Goal: Information Seeking & Learning: Check status

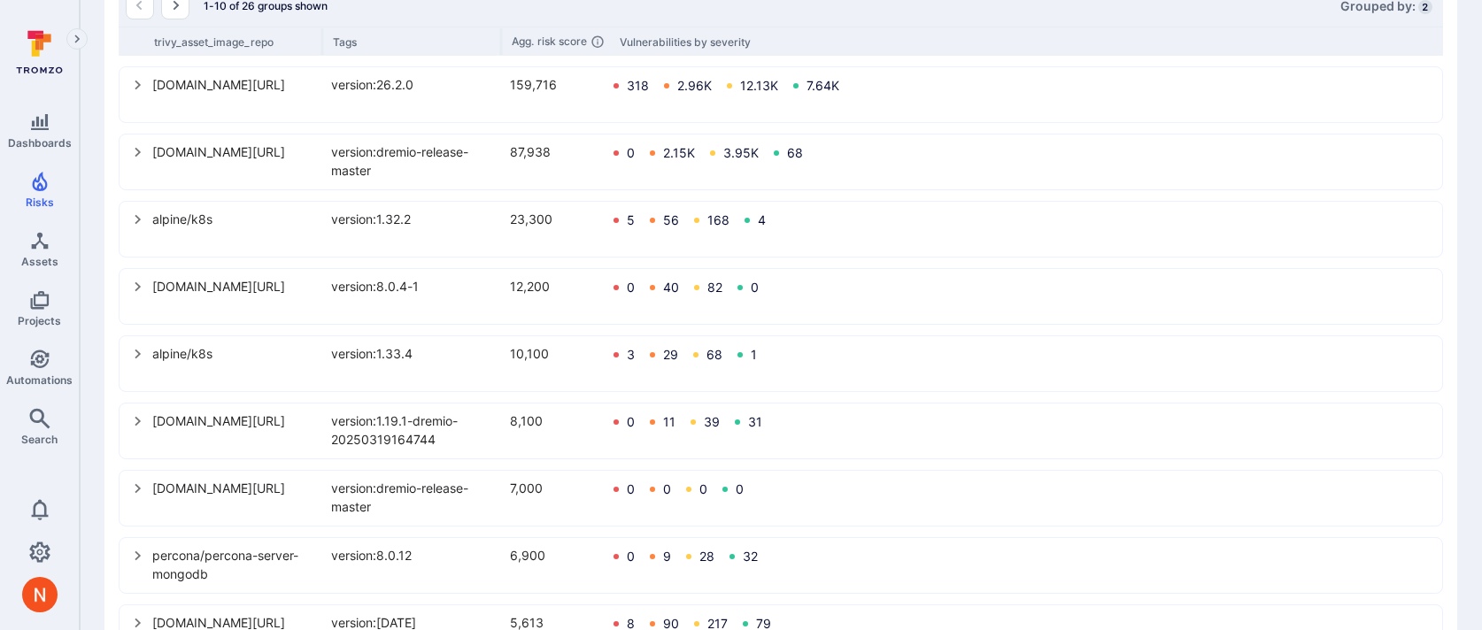
scroll to position [463, 0]
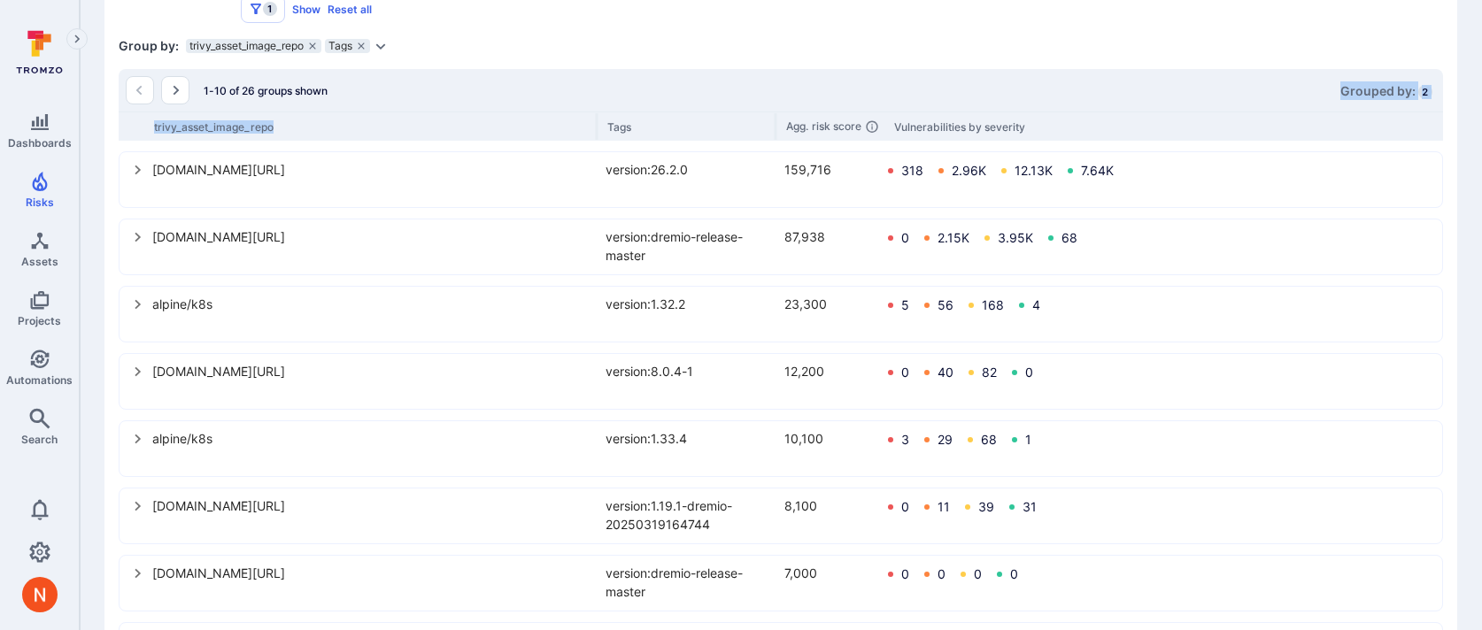
drag, startPoint x: 322, startPoint y: 123, endPoint x: 648, endPoint y: 119, distance: 325.9
click at [648, 119] on div "trivy_asset_image_repo Tags Agg. risk score Vulnerabilities by severity" at bounding box center [781, 126] width 1325 height 29
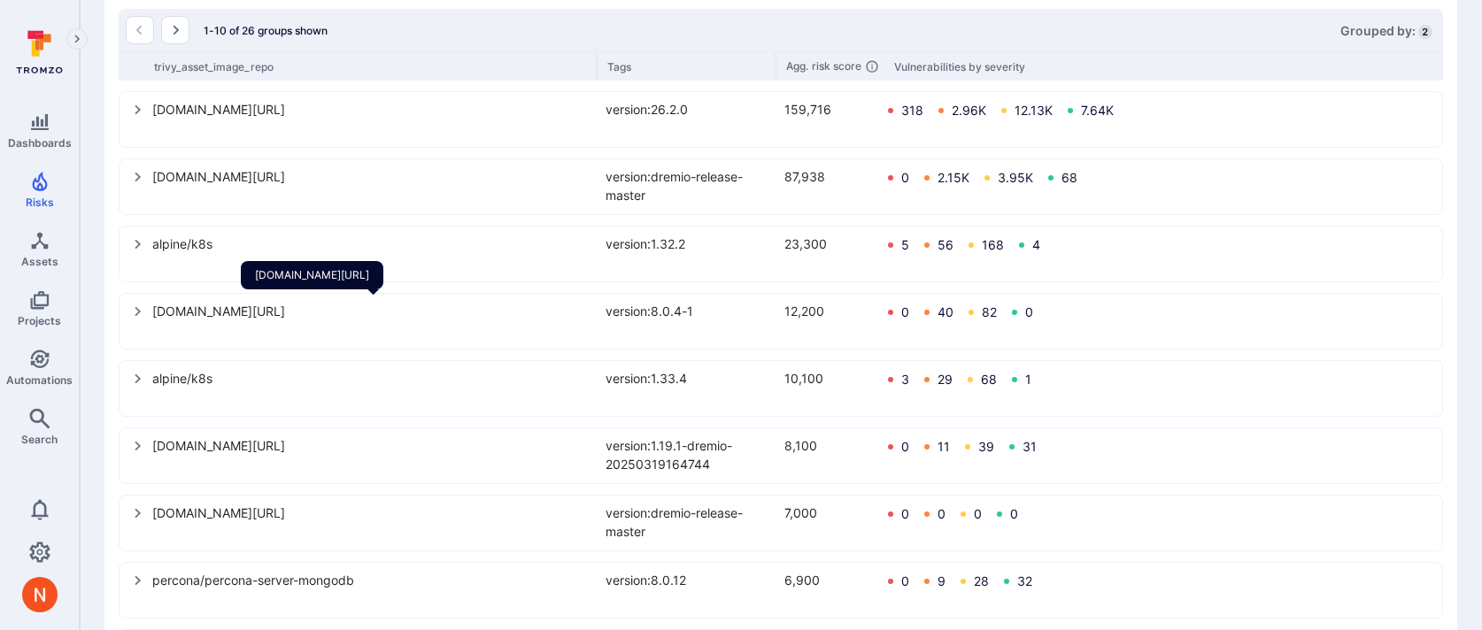
scroll to position [284, 0]
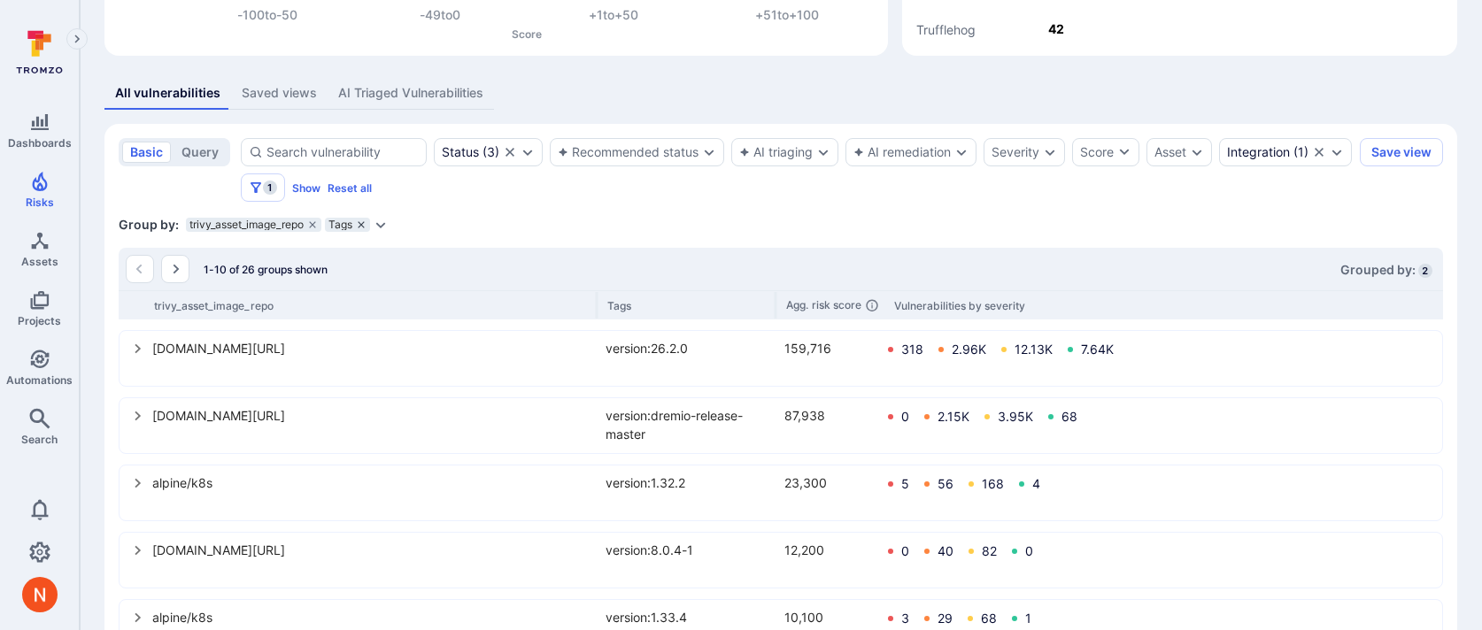
click at [361, 223] on icon "grouping parameters" at bounding box center [361, 225] width 11 height 11
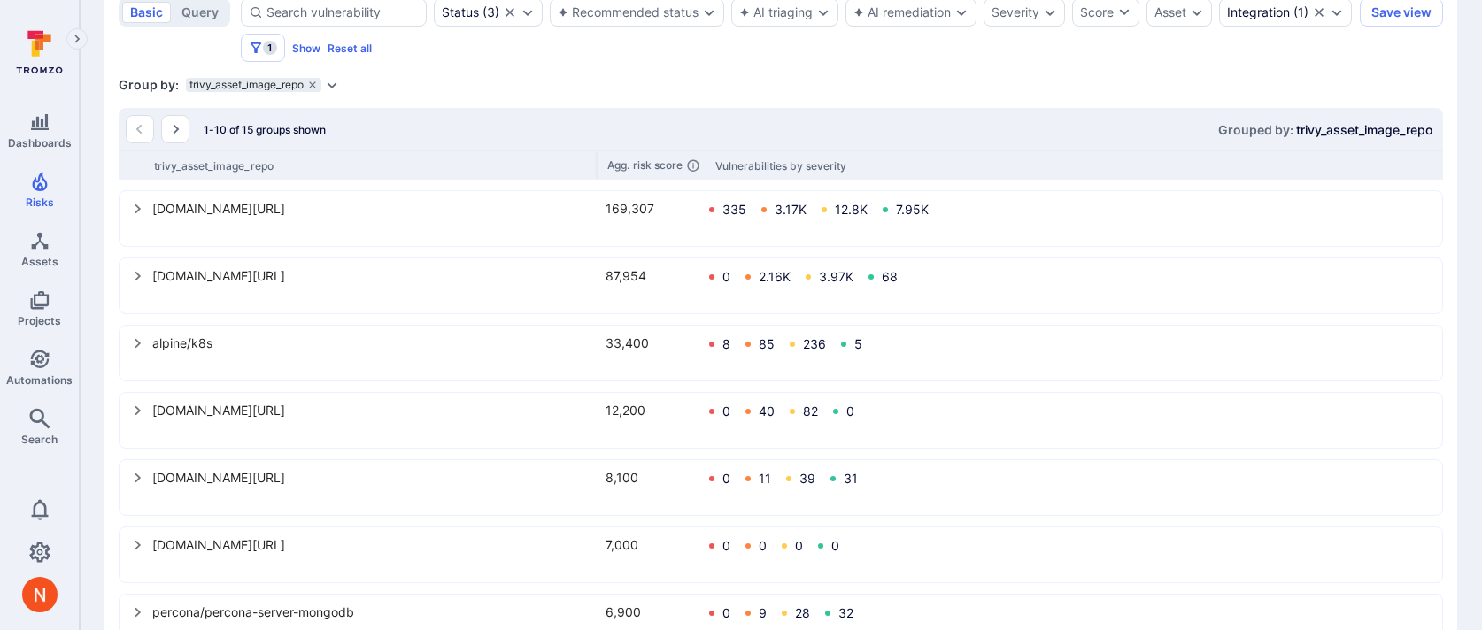
scroll to position [426, 0]
click at [173, 130] on icon "Go to the next page" at bounding box center [175, 127] width 14 height 14
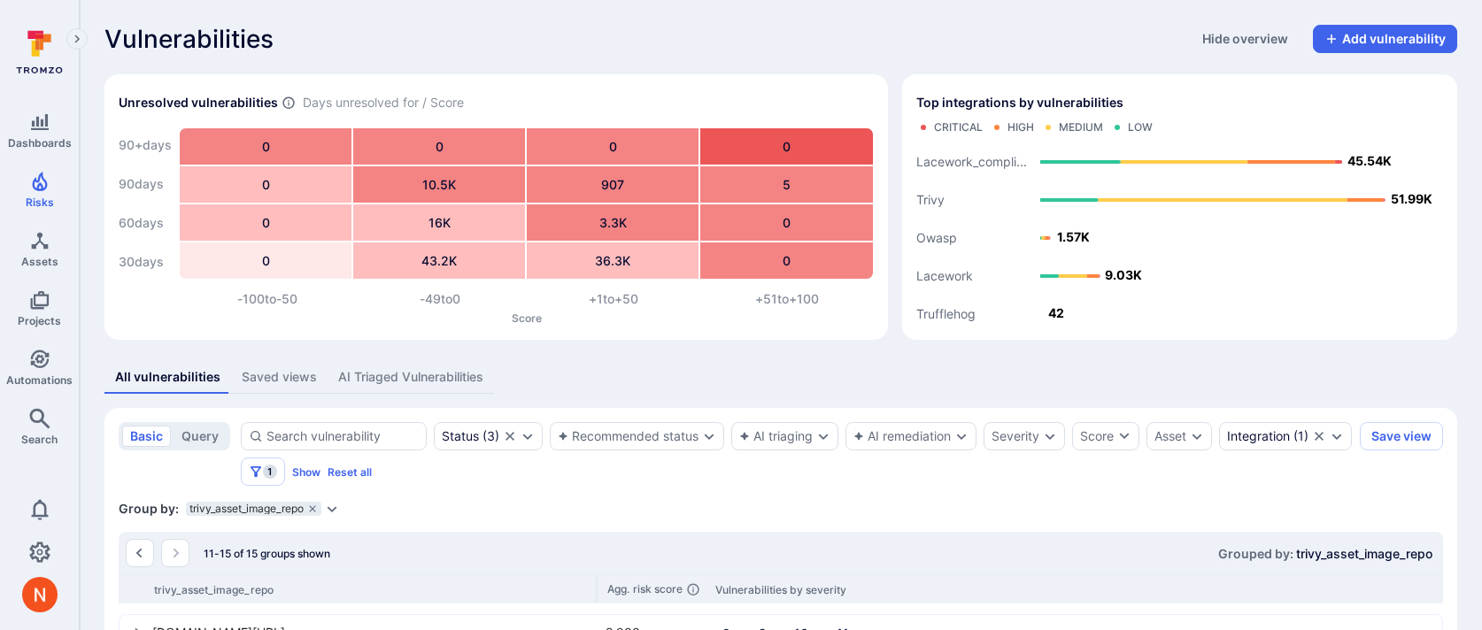
scroll to position [349, 0]
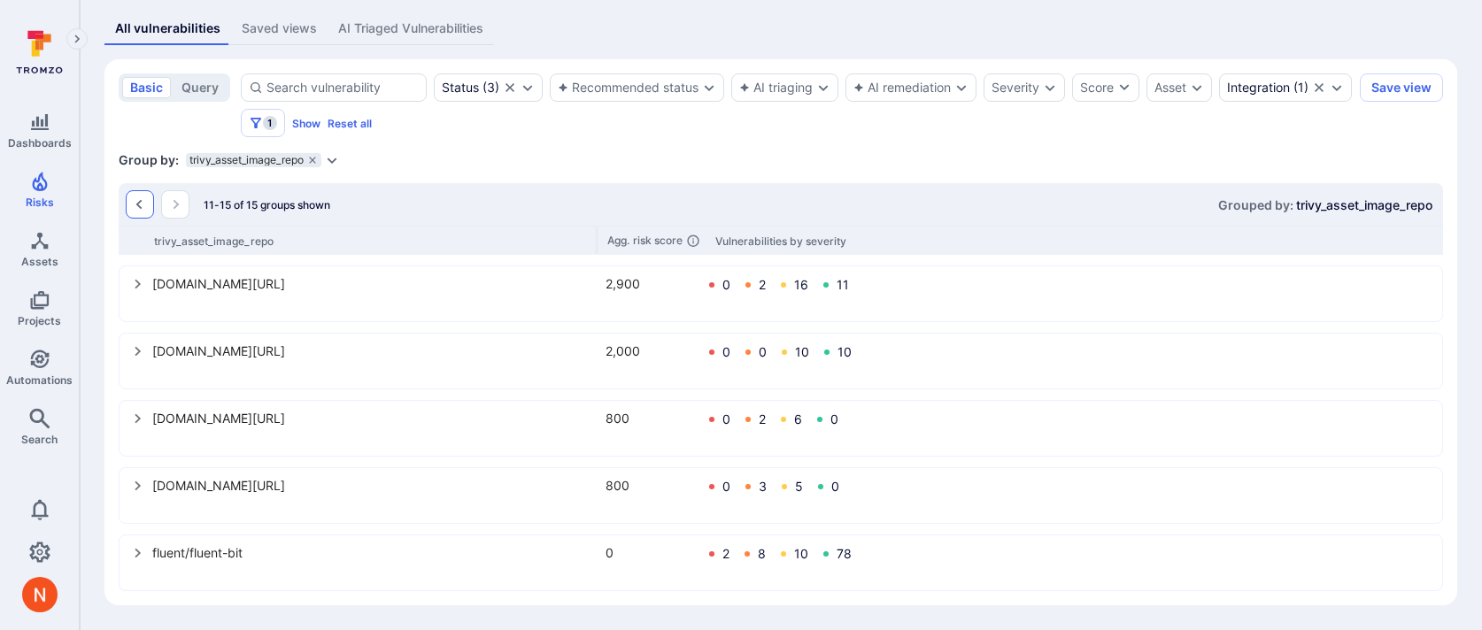
click at [137, 201] on icon "Go to the previous page" at bounding box center [140, 204] width 14 height 14
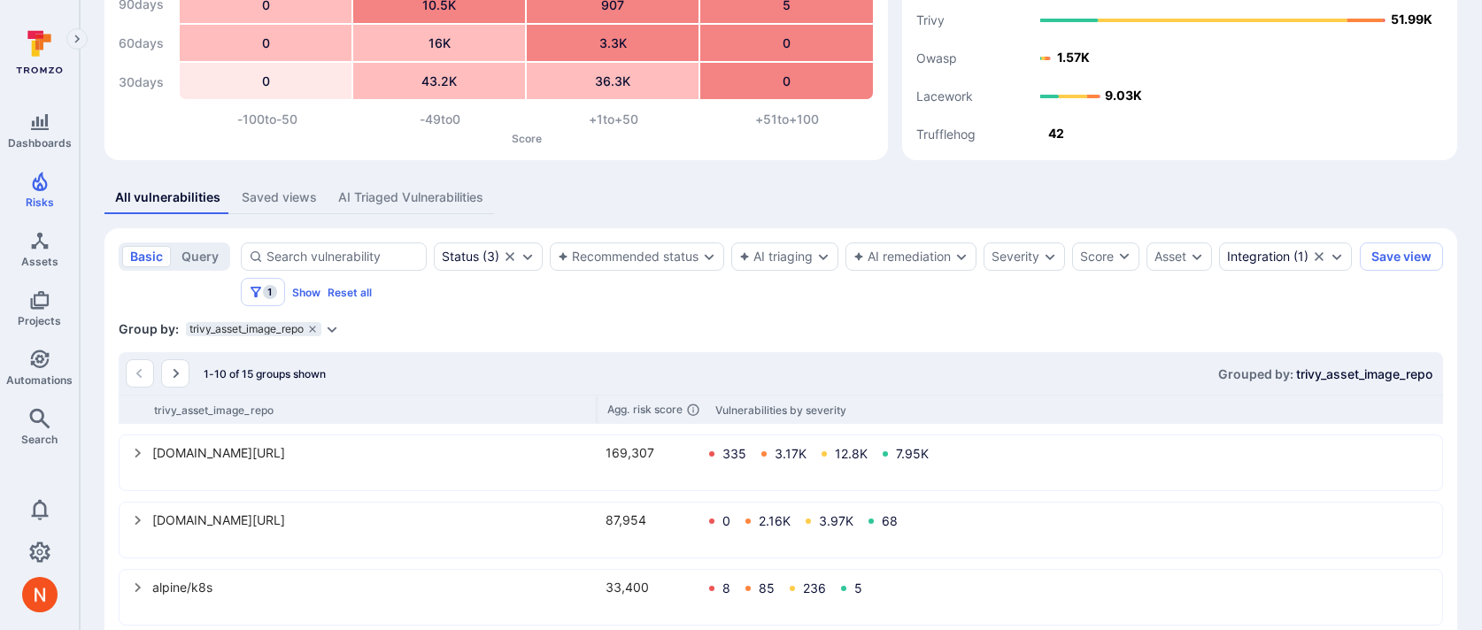
scroll to position [98, 0]
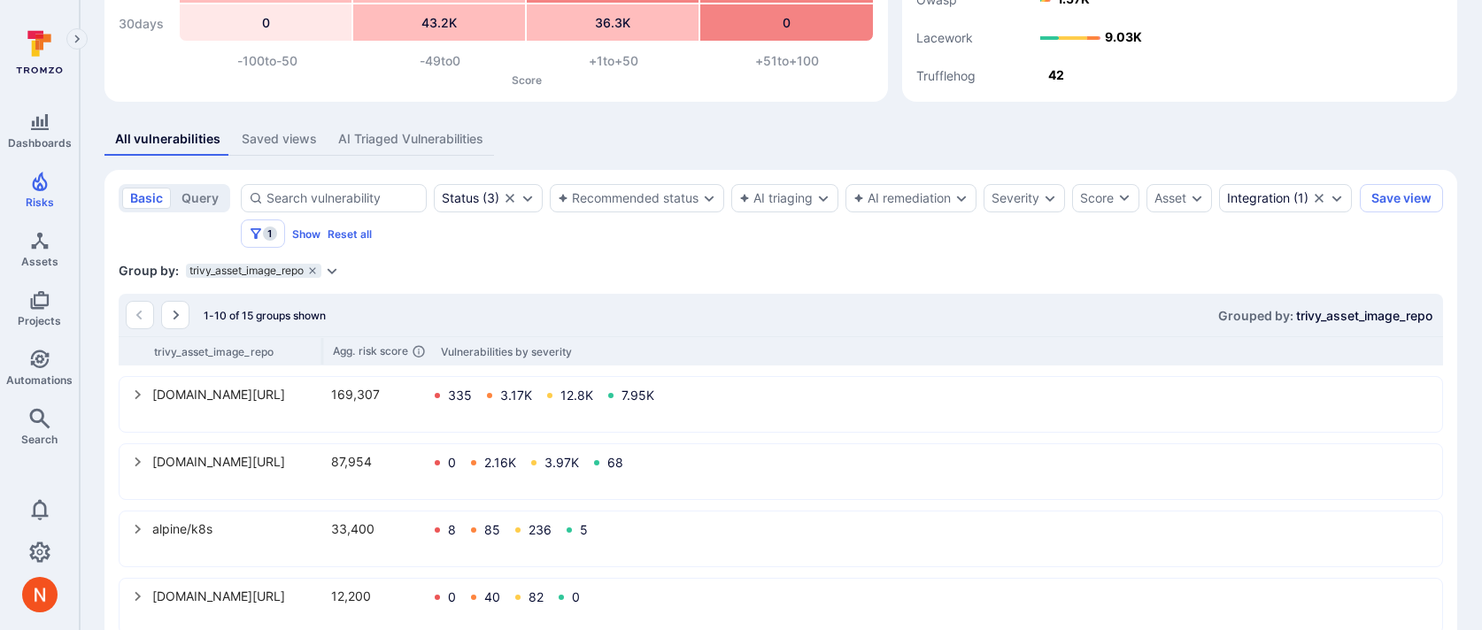
scroll to position [242, 0]
